Goal: Task Accomplishment & Management: Complete application form

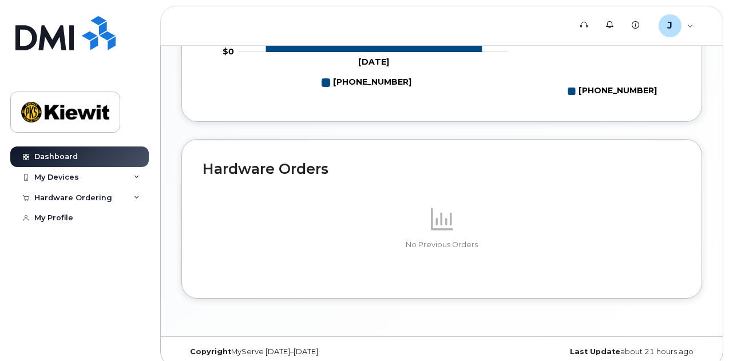
scroll to position [696, 0]
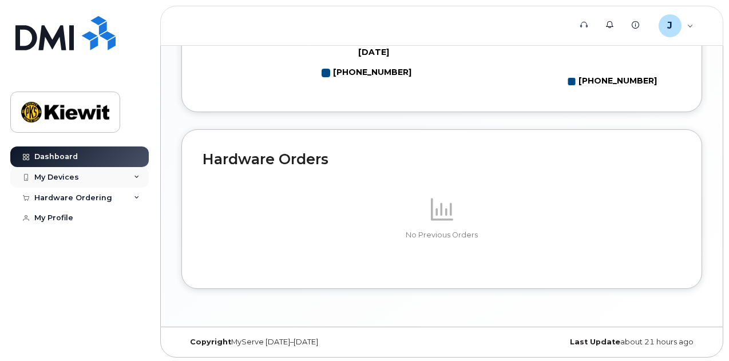
click at [137, 178] on icon at bounding box center [137, 177] width 6 height 6
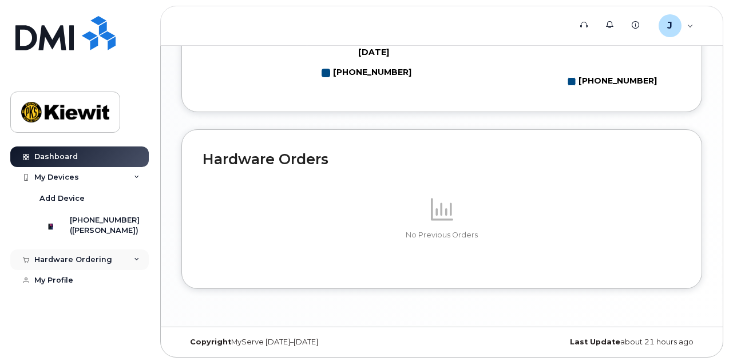
click at [137, 263] on icon at bounding box center [137, 260] width 6 height 6
click at [88, 292] on link "New Order" at bounding box center [89, 281] width 118 height 22
click at [67, 285] on link "New Order" at bounding box center [89, 281] width 118 height 22
click at [65, 286] on div "New Order" at bounding box center [60, 281] width 43 height 10
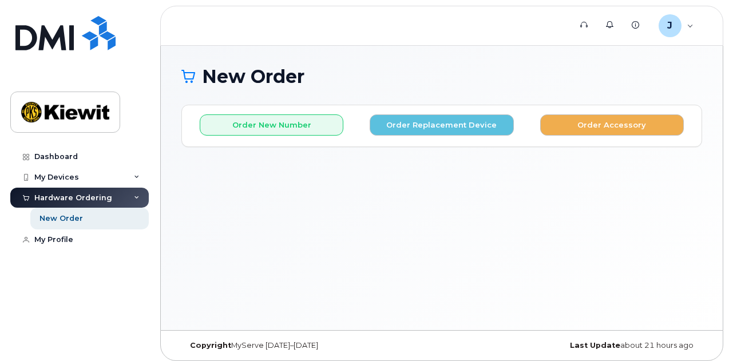
scroll to position [5, 0]
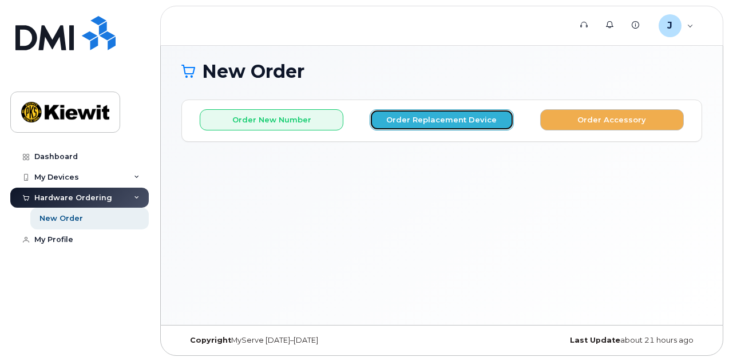
click at [438, 125] on button "Order Replacement Device" at bounding box center [442, 119] width 144 height 21
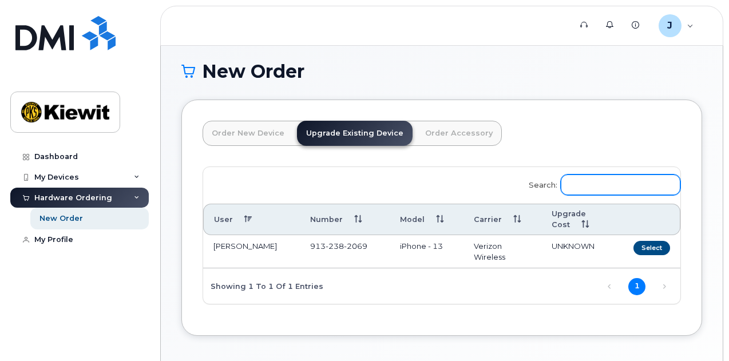
click at [561, 184] on input "Search:" at bounding box center [621, 184] width 120 height 21
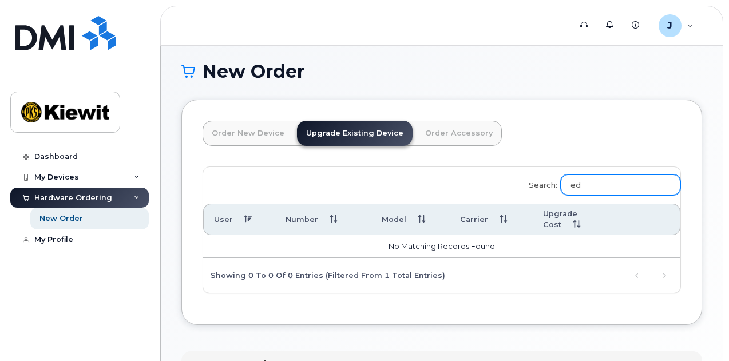
type input "e"
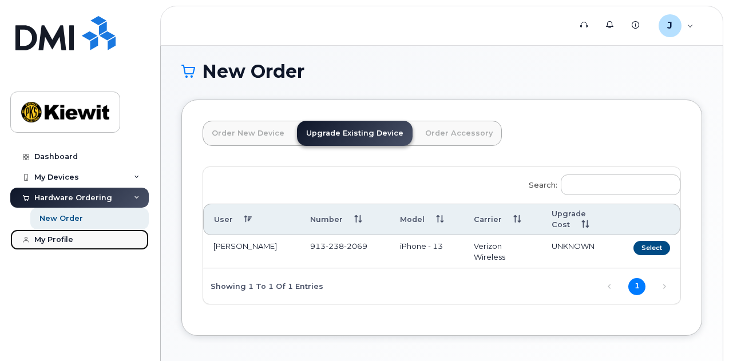
click at [68, 243] on div "My Profile" at bounding box center [53, 239] width 39 height 9
